Goal: Transaction & Acquisition: Purchase product/service

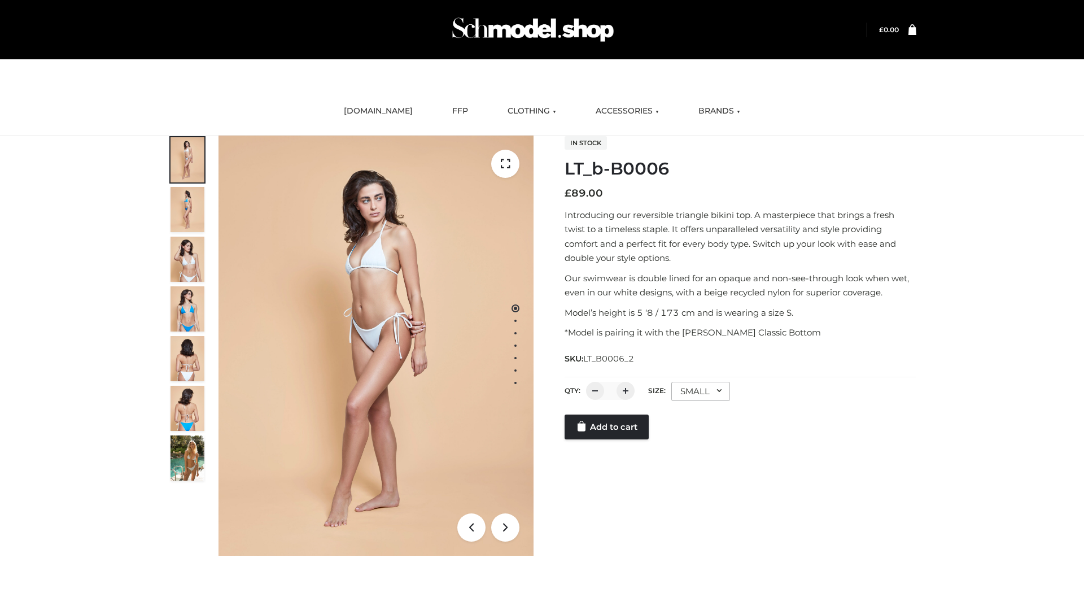
click at [607, 439] on link "Add to cart" at bounding box center [606, 426] width 84 height 25
